Goal: Information Seeking & Learning: Learn about a topic

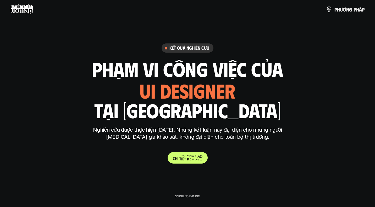
click at [191, 160] on p "C h i t i ế t b á o c á o" at bounding box center [188, 157] width 30 height 5
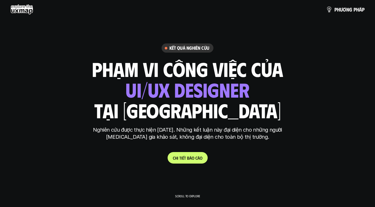
click at [196, 159] on p "C h i t i ế t b á o c á o" at bounding box center [188, 157] width 30 height 5
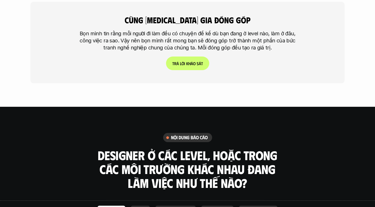
scroll to position [1453, 0]
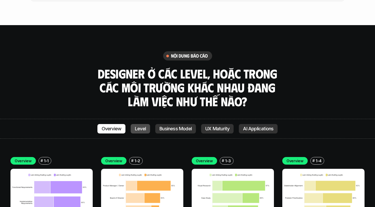
click at [142, 126] on p "Level" at bounding box center [140, 128] width 11 height 5
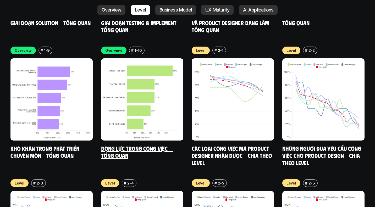
scroll to position [1827, 0]
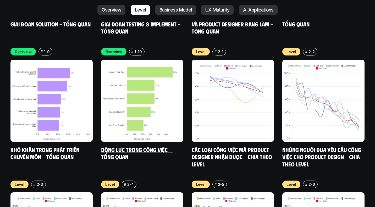
click at [141, 99] on img at bounding box center [142, 101] width 82 height 82
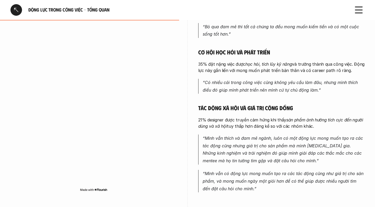
scroll to position [235, 0]
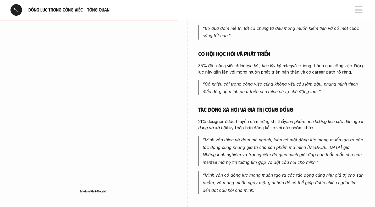
click at [16, 14] on div at bounding box center [16, 10] width 12 height 12
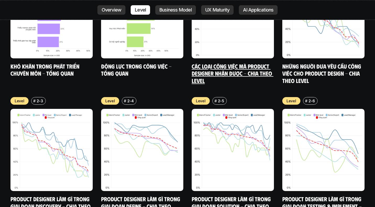
scroll to position [1914, 0]
